Goal: Task Accomplishment & Management: Use online tool/utility

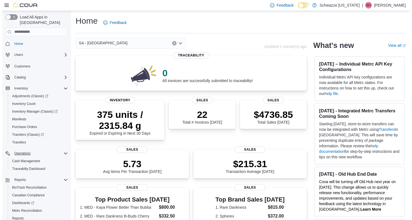
scroll to position [22, 0]
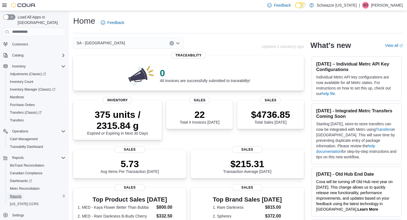
click at [21, 194] on span "Reports" at bounding box center [16, 196] width 12 height 4
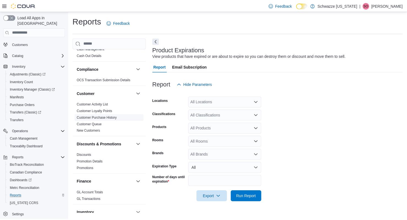
scroll to position [28, 0]
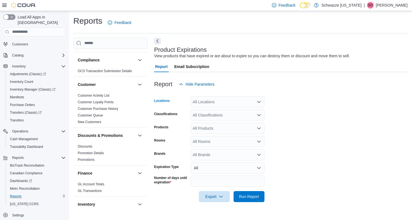
click at [215, 102] on div "All Locations" at bounding box center [227, 101] width 74 height 11
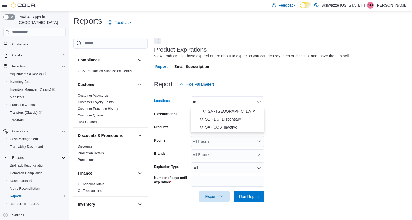
type input "**"
click at [222, 110] on span "SA - Denver" at bounding box center [232, 112] width 48 height 6
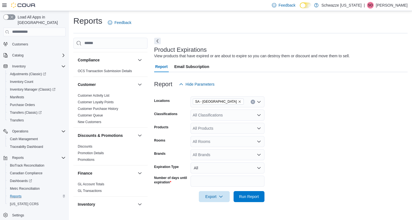
click at [328, 110] on form "Locations SA - Denver Classifications All Classifications Products All Products…" at bounding box center [280, 146] width 253 height 112
click at [214, 116] on div "All Classifications" at bounding box center [227, 115] width 74 height 11
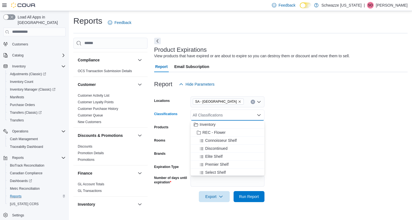
click at [299, 117] on form "Locations SA - Denver Classifications All Classifications Combo box. Selected. …" at bounding box center [280, 146] width 253 height 112
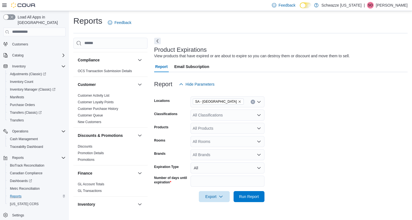
click at [197, 155] on div "All Brands" at bounding box center [227, 154] width 74 height 11
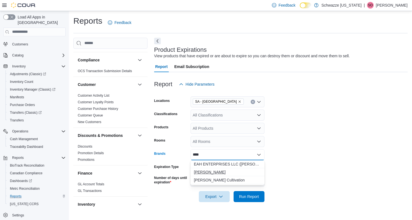
type input "****"
click at [215, 172] on span "Vera" at bounding box center [227, 172] width 67 height 6
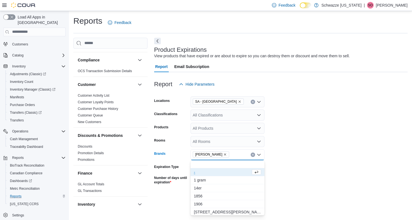
click at [226, 155] on div "Vera Combo box. Selected. Vera. Press Backspace to delete Vera. Combo box input…" at bounding box center [227, 154] width 74 height 11
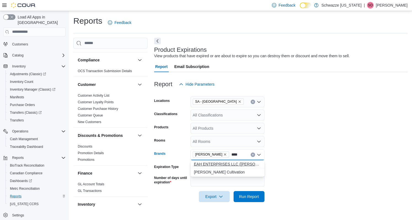
type input "****"
click at [228, 165] on span "EAH ENTERPRISES LLC (Vera Cultivation) 403R-01063" at bounding box center [227, 164] width 67 height 6
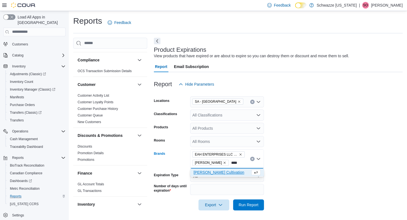
type input "****"
click at [220, 172] on span "Vera Cultivation" at bounding box center [222, 173] width 57 height 6
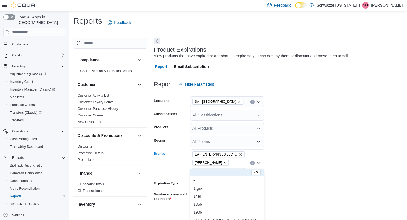
click at [331, 167] on form "Locations SA - Denver Classifications All Classifications Products All Products…" at bounding box center [278, 154] width 249 height 129
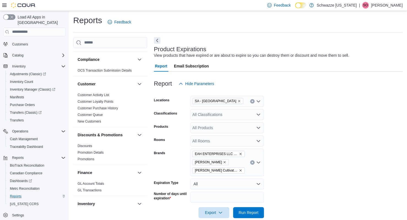
scroll to position [1, 0]
click at [239, 209] on span "Run Report" at bounding box center [249, 212] width 20 height 6
click at [212, 206] on span "Export" at bounding box center [214, 211] width 24 height 11
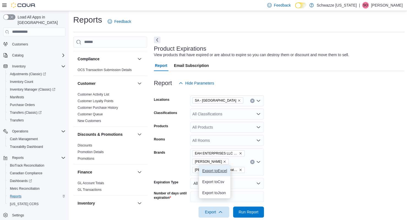
click at [213, 169] on span "Export to Excel" at bounding box center [215, 171] width 25 height 4
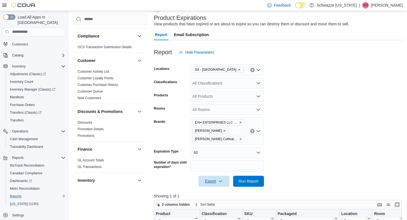
scroll to position [84, 0]
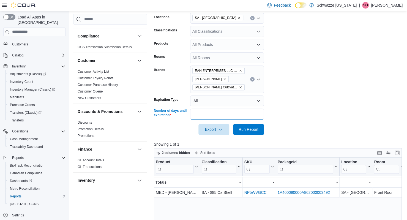
drag, startPoint x: 200, startPoint y: 103, endPoint x: 184, endPoint y: 104, distance: 16.3
click at [184, 109] on div "Number of days until expiration **" at bounding box center [209, 114] width 110 height 11
click at [210, 95] on button "All" at bounding box center [227, 100] width 74 height 11
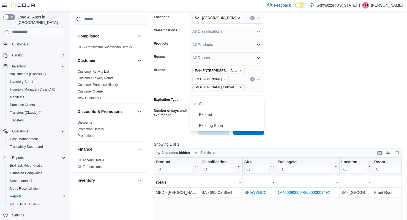
click at [309, 92] on form "Locations SA - Denver Classifications All Classifications Products All Products…" at bounding box center [279, 70] width 251 height 129
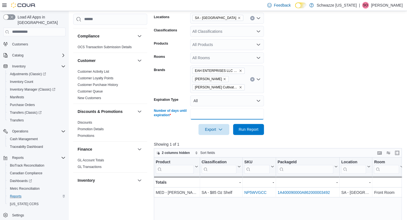
drag, startPoint x: 208, startPoint y: 105, endPoint x: 190, endPoint y: 106, distance: 17.9
click at [190, 109] on input "**" at bounding box center [227, 114] width 74 height 11
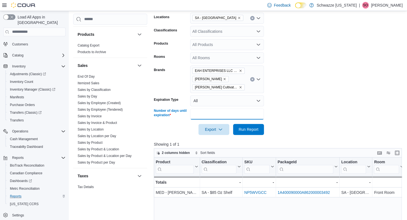
scroll to position [358, 0]
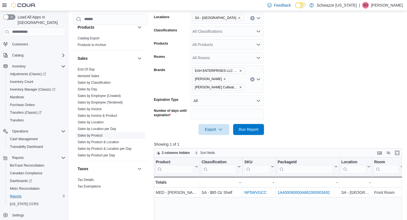
click at [99, 134] on link "Sales by Product" at bounding box center [90, 136] width 25 height 4
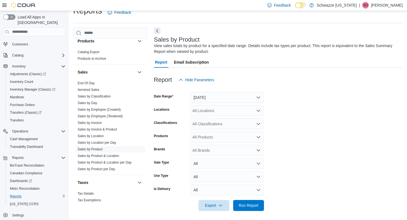
scroll to position [12, 0]
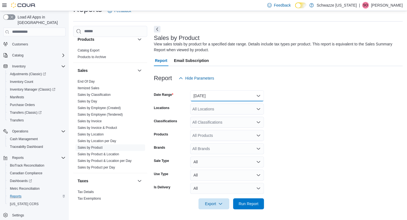
click at [248, 93] on button "Yesterday" at bounding box center [227, 95] width 74 height 11
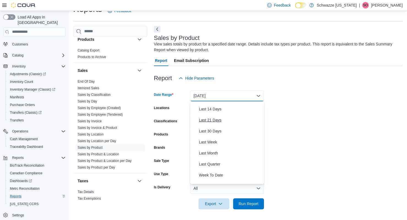
scroll to position [55, 0]
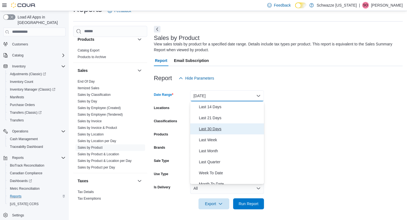
click at [222, 131] on span "Last 30 Days" at bounding box center [230, 129] width 63 height 7
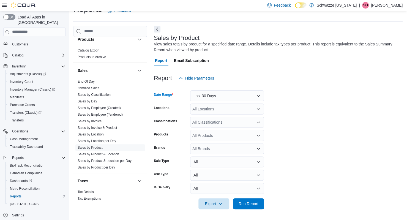
click at [220, 112] on div "All Locations" at bounding box center [227, 109] width 74 height 11
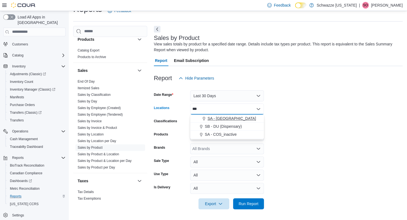
type input "**"
click at [223, 119] on span "SA - Denver" at bounding box center [232, 119] width 48 height 6
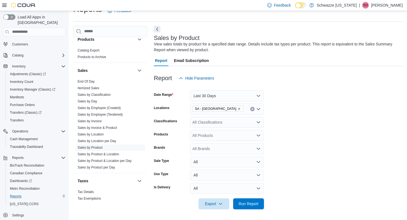
drag, startPoint x: 346, startPoint y: 109, endPoint x: 337, endPoint y: 111, distance: 8.8
click at [345, 109] on form "Date Range Last 30 Days Locations SA - Denver Classifications All Classificatio…" at bounding box center [278, 147] width 249 height 126
click at [211, 147] on div "All Brands" at bounding box center [227, 148] width 74 height 11
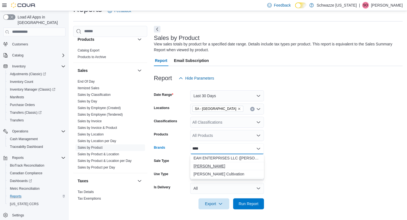
type input "****"
click at [216, 162] on button "Vera" at bounding box center [227, 166] width 74 height 8
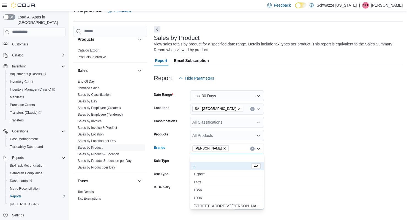
click at [222, 149] on div "Vera" at bounding box center [227, 148] width 74 height 11
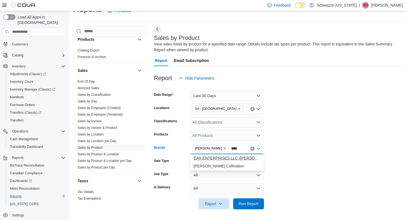
type input "****"
click at [223, 158] on span "EAH ENTERPRISES LLC (Vera Cultivation) 403R-01063" at bounding box center [227, 158] width 67 height 6
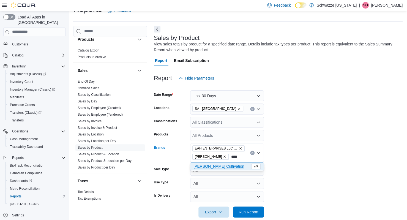
type input "****"
click at [215, 165] on span "Vera Cultivation" at bounding box center [222, 167] width 57 height 6
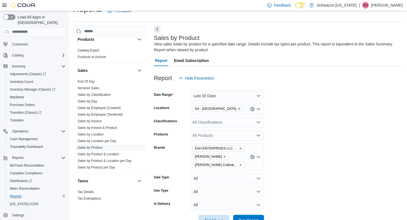
click at [299, 146] on form "Date Range Last 30 Days Locations SA - Denver Classifications All Classificatio…" at bounding box center [278, 155] width 249 height 142
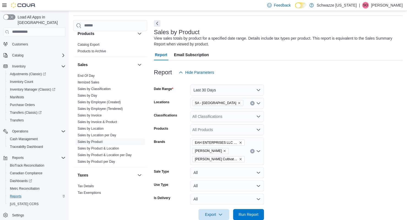
scroll to position [20, 0]
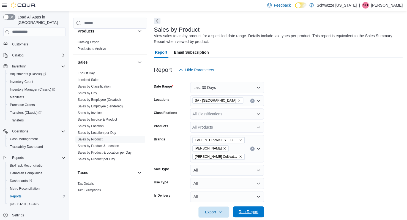
click at [252, 209] on span "Run Report" at bounding box center [249, 212] width 20 height 6
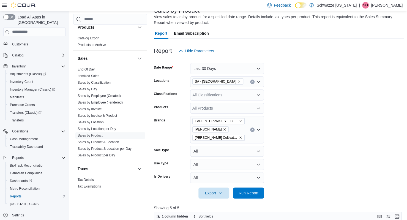
scroll to position [38, 0]
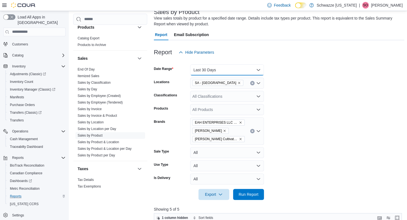
click at [217, 69] on button "Last 30 Days" at bounding box center [227, 69] width 74 height 11
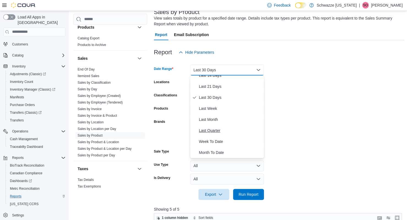
scroll to position [83, 0]
click at [218, 151] on span "Year To Date" at bounding box center [230, 152] width 63 height 7
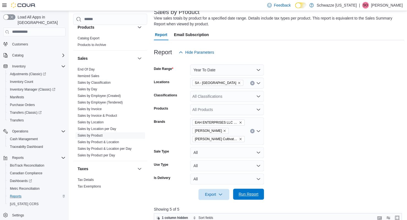
click at [254, 189] on span "Run Report" at bounding box center [249, 194] width 24 height 11
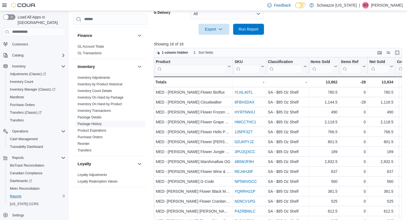
click at [101, 122] on link "Package History" at bounding box center [90, 124] width 24 height 4
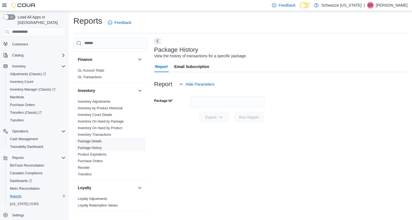
click at [93, 141] on link "Package Details" at bounding box center [90, 141] width 24 height 4
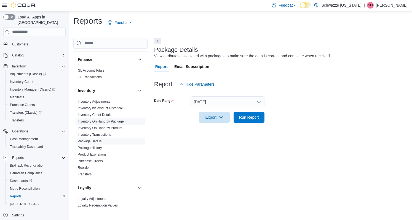
click at [112, 121] on link "Inventory On Hand by Package" at bounding box center [101, 122] width 46 height 4
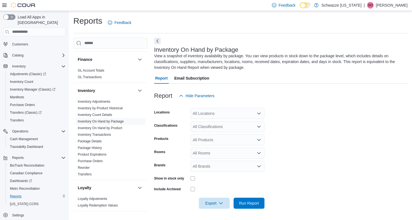
click at [214, 112] on div "All Locations" at bounding box center [227, 113] width 74 height 11
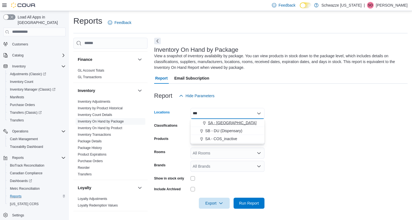
type input "**"
click at [222, 124] on span "SA - Denver" at bounding box center [232, 123] width 48 height 6
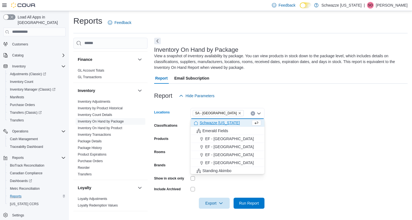
click at [298, 126] on form "Locations SA - Denver Combo box. Selected. SA - Denver. Press Backspace to dele…" at bounding box center [280, 154] width 253 height 107
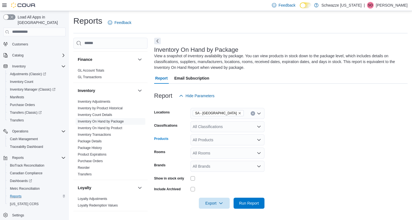
click at [201, 142] on div "All Products" at bounding box center [227, 139] width 74 height 11
click at [207, 164] on div "All Brands" at bounding box center [227, 166] width 74 height 11
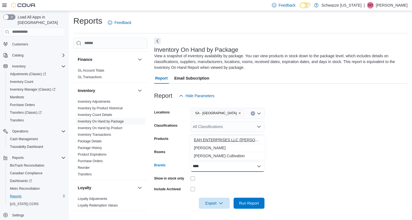
type input "****"
click at [219, 139] on span "EAH ENTERPRISES LLC (Vera Cultivation) 403R-01063" at bounding box center [227, 140] width 67 height 6
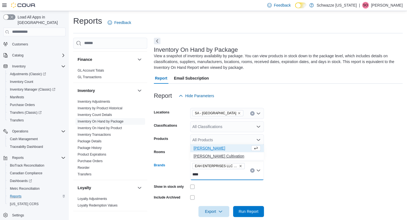
type input "****"
click at [215, 156] on span "Vera Cultivation" at bounding box center [227, 156] width 67 height 6
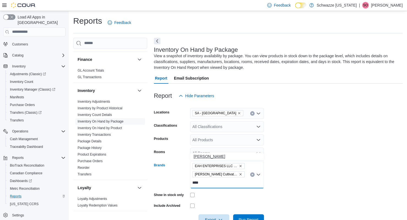
type input "****"
click at [206, 160] on button "Vera" at bounding box center [227, 157] width 74 height 8
click at [316, 157] on form "Locations SA - Denver Classifications All Classifications Products All Products…" at bounding box center [278, 163] width 249 height 124
drag, startPoint x: 195, startPoint y: 188, endPoint x: 190, endPoint y: 188, distance: 5.0
click at [190, 191] on div "Show in stock only" at bounding box center [209, 195] width 110 height 9
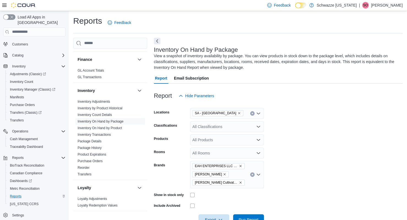
click at [246, 210] on div at bounding box center [278, 212] width 249 height 4
click at [248, 217] on span "Run Report" at bounding box center [249, 220] width 20 height 6
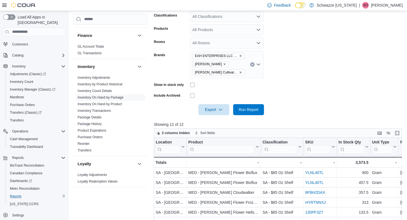
scroll to position [191, 0]
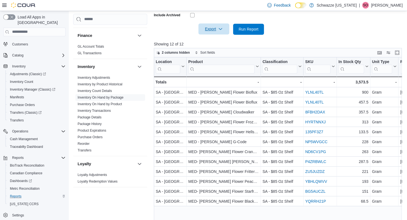
click at [211, 23] on span "Export" at bounding box center [214, 28] width 24 height 11
click at [215, 30] on span "Export to Excel" at bounding box center [215, 32] width 25 height 4
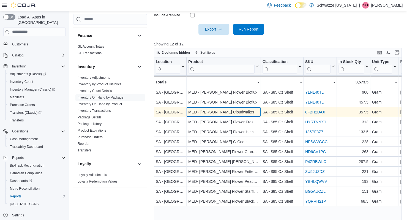
click at [237, 109] on div "MED - Vera Flower Cloudwalker" at bounding box center [223, 112] width 71 height 7
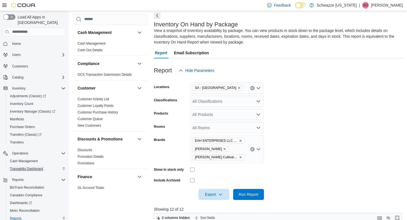
click at [34, 167] on span "Traceabilty Dashboard" at bounding box center [26, 169] width 33 height 4
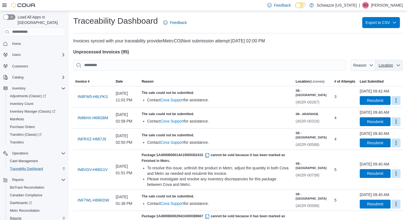
click at [388, 66] on span "Location" at bounding box center [386, 65] width 15 height 4
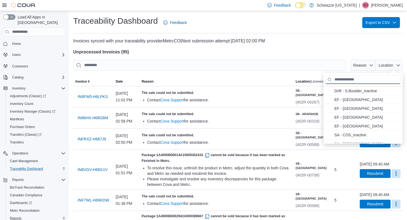
click at [341, 81] on input "Location" at bounding box center [363, 79] width 75 height 9
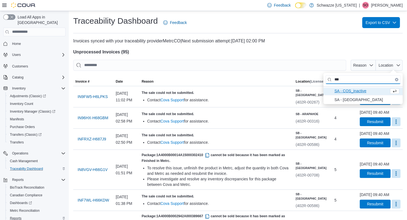
type input "**"
click at [342, 91] on span "SA - COS_inactive . To check this option, press Enter." at bounding box center [361, 90] width 52 height 7
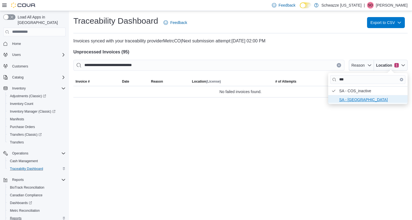
click at [349, 97] on span "SA - Denver . To check this option, press Enter." at bounding box center [371, 99] width 65 height 7
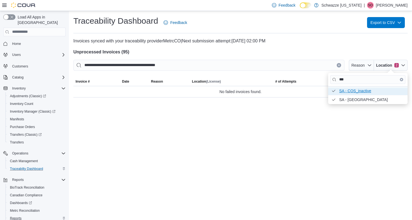
click at [358, 91] on span "SA - COS_inactive . Checked option. To uncheck this option, press Enter." at bounding box center [371, 90] width 65 height 7
type input "**********"
click at [314, 123] on div "**********" at bounding box center [240, 115] width 343 height 209
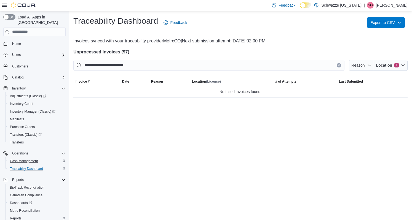
scroll to position [22, 0]
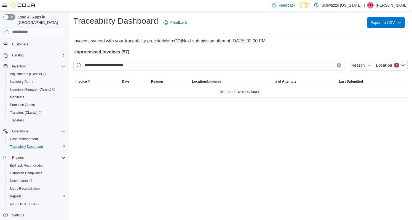
click at [18, 194] on span "Reports" at bounding box center [16, 196] width 12 height 4
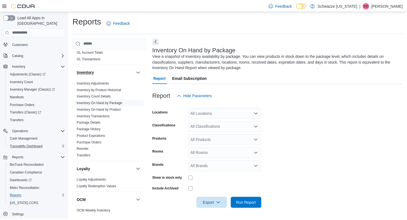
scroll to position [165, 0]
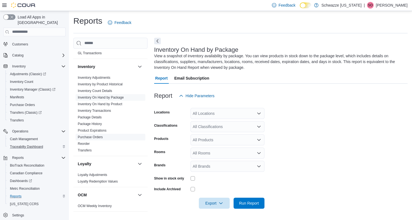
click at [96, 138] on link "Purchase Orders" at bounding box center [90, 137] width 25 height 4
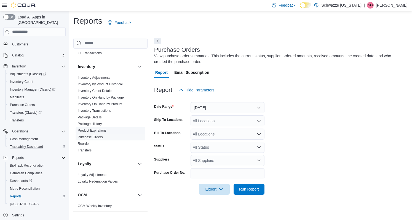
click at [101, 127] on span "Product Expirations" at bounding box center [110, 130] width 70 height 7
click at [102, 130] on link "Product Expirations" at bounding box center [92, 131] width 29 height 4
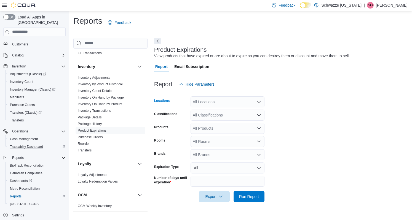
click at [219, 101] on div "All Locations" at bounding box center [227, 101] width 74 height 11
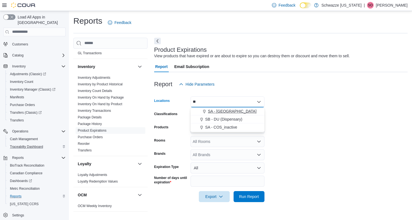
type input "**"
click at [225, 113] on span "SA - Denver" at bounding box center [232, 112] width 48 height 6
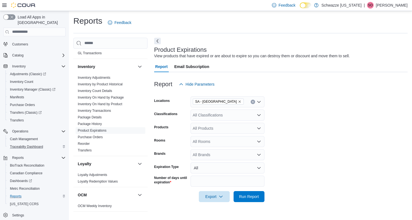
click at [285, 113] on form "Locations SA - Denver Classifications All Classifications Products All Products…" at bounding box center [280, 146] width 253 height 112
drag, startPoint x: 206, startPoint y: 183, endPoint x: 194, endPoint y: 185, distance: 12.2
click at [194, 185] on input "**" at bounding box center [227, 181] width 74 height 11
type input "**"
click at [305, 124] on form "Locations SA - Denver Classifications All Classifications Products All Products…" at bounding box center [280, 146] width 253 height 112
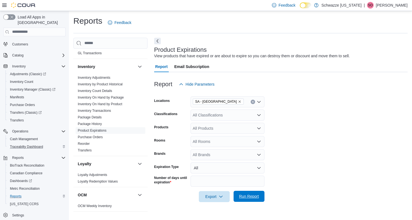
click at [252, 196] on span "Run Report" at bounding box center [249, 197] width 20 height 6
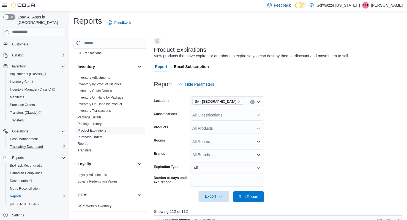
click at [214, 196] on span "Export" at bounding box center [214, 196] width 24 height 11
click at [218, 164] on span "Export to Excel" at bounding box center [215, 163] width 25 height 4
